Goal: Transaction & Acquisition: Obtain resource

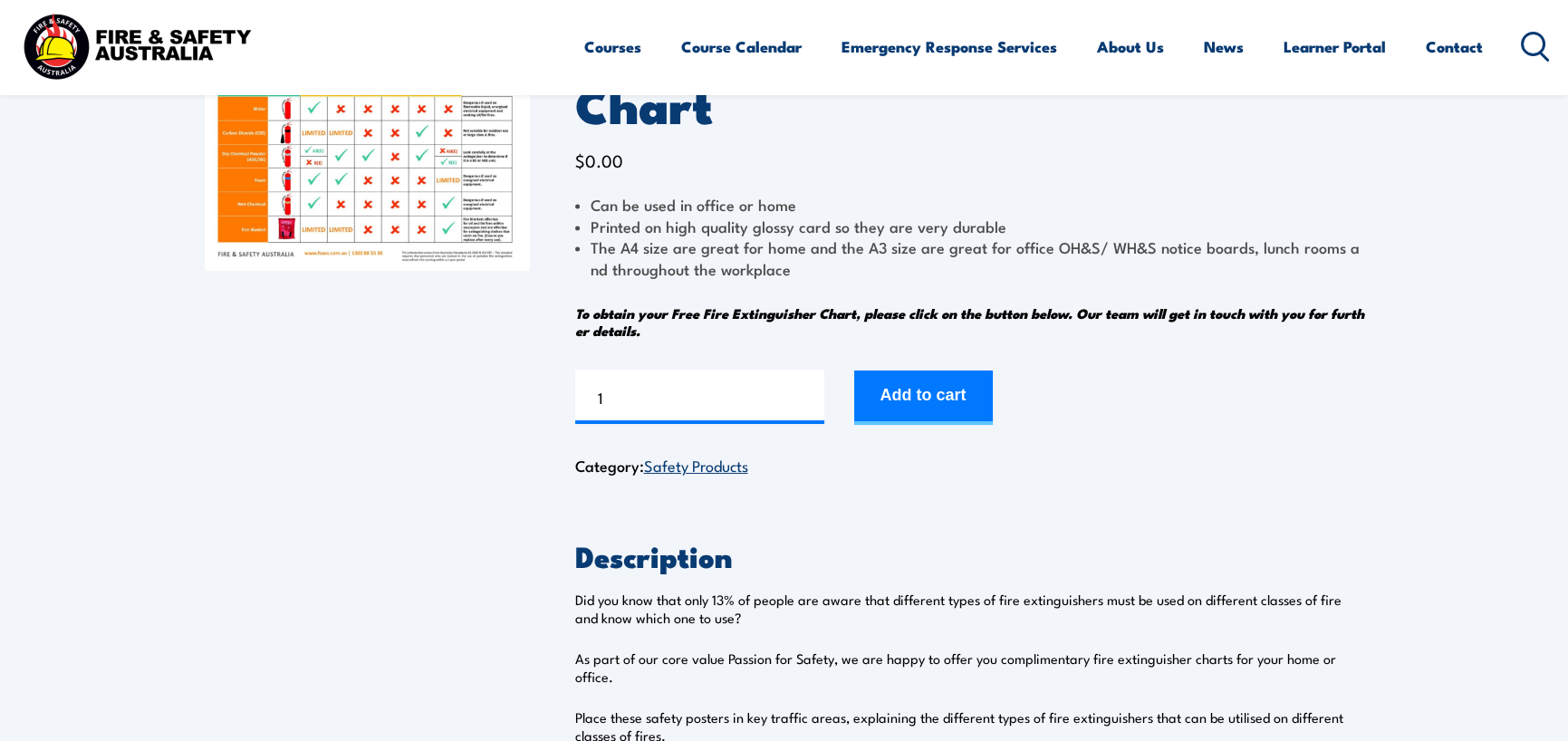
scroll to position [182, 0]
click at [671, 408] on input "1" at bounding box center [700, 396] width 249 height 55
type input "2"
click at [944, 386] on button "Add to cart" at bounding box center [924, 396] width 139 height 55
